Goal: Task Accomplishment & Management: Manage account settings

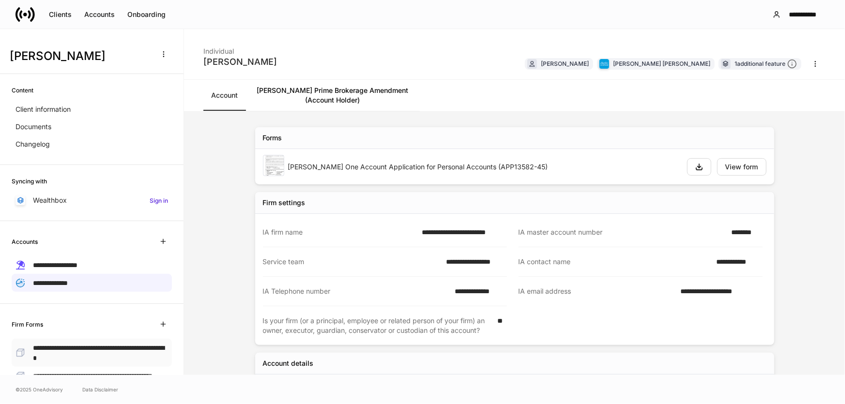
scroll to position [106, 0]
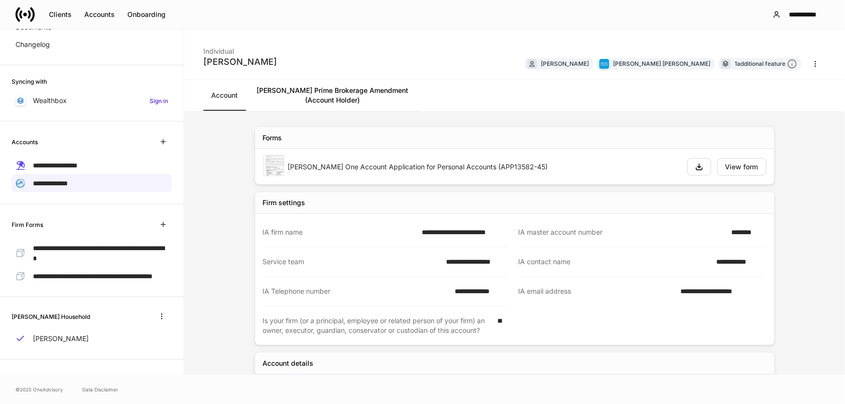
click at [27, 15] on icon at bounding box center [24, 14] width 19 height 19
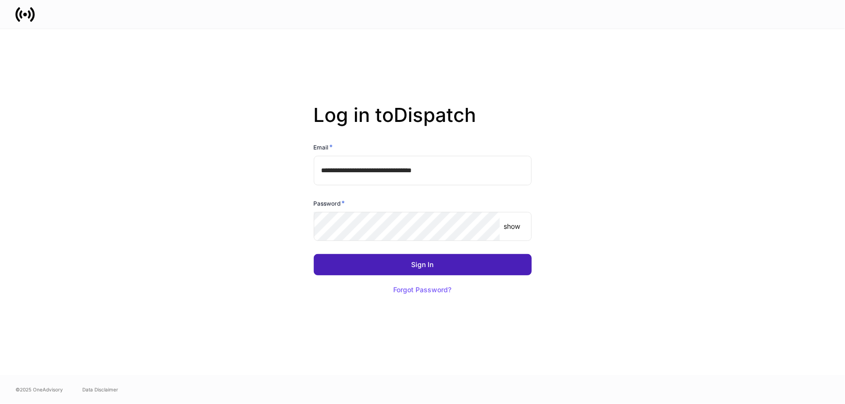
click at [380, 266] on button "Sign In" at bounding box center [423, 264] width 218 height 21
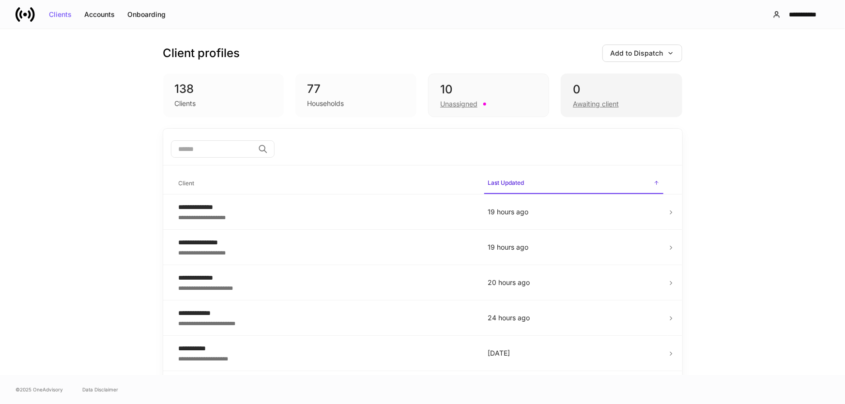
click at [635, 96] on div "0" at bounding box center [621, 89] width 97 height 15
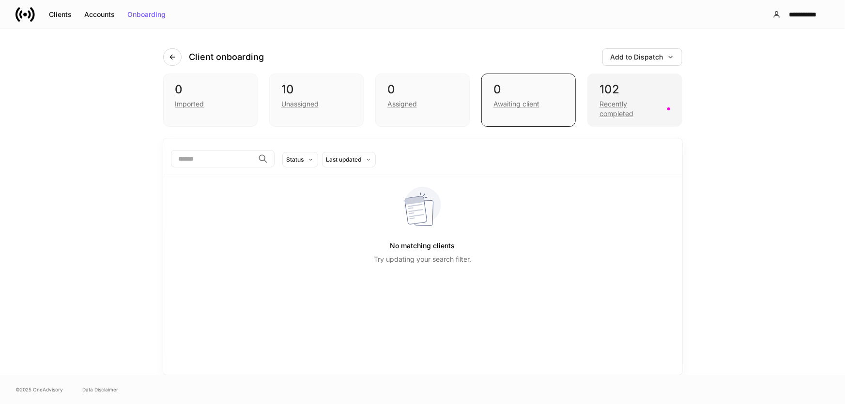
click at [635, 100] on div "Recently completed" at bounding box center [629, 108] width 61 height 19
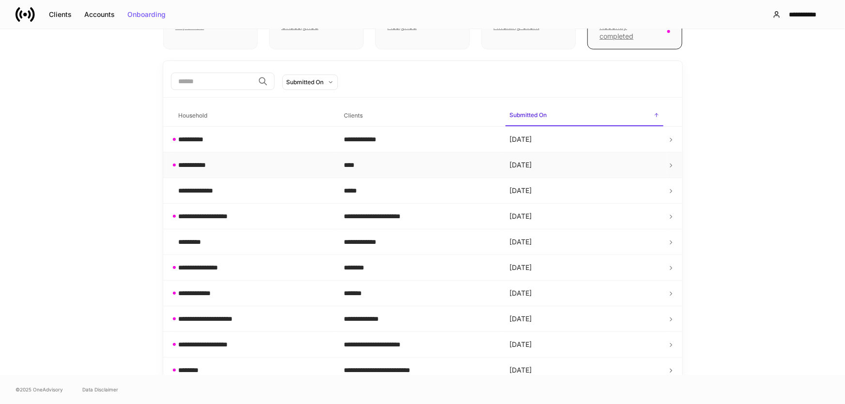
scroll to position [88, 0]
